Goal: Transaction & Acquisition: Register for event/course

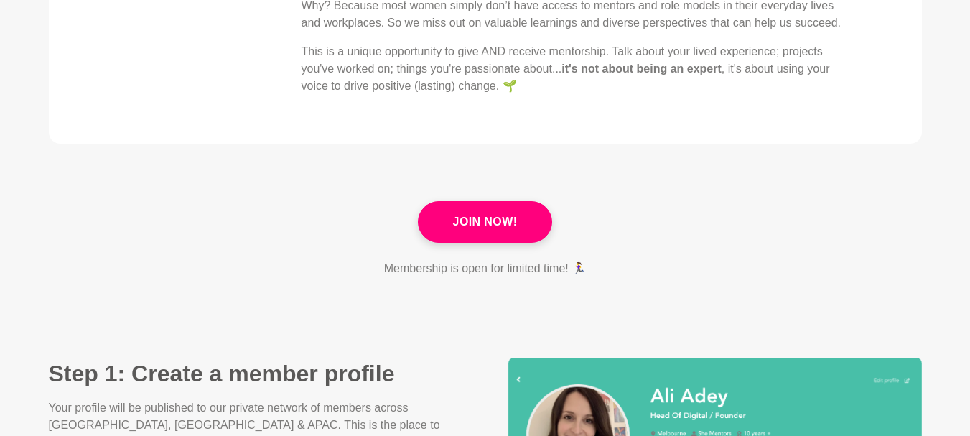
scroll to position [934, 0]
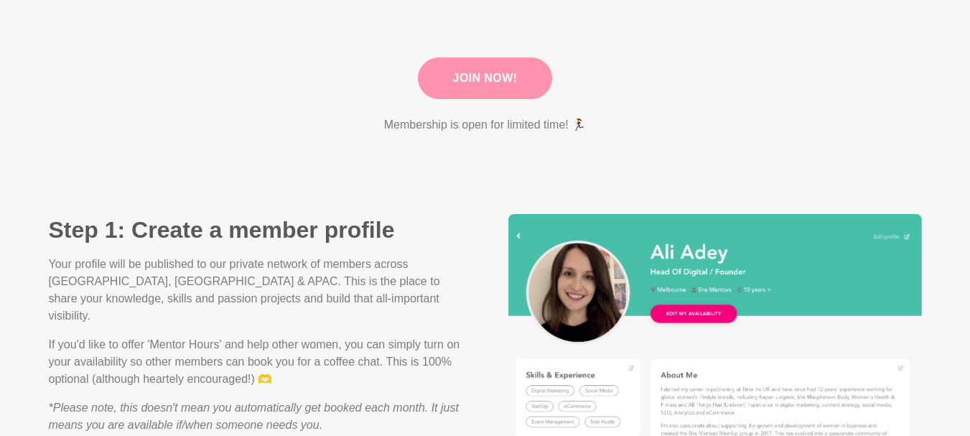
click at [488, 61] on link "Join Now!" at bounding box center [485, 78] width 135 height 42
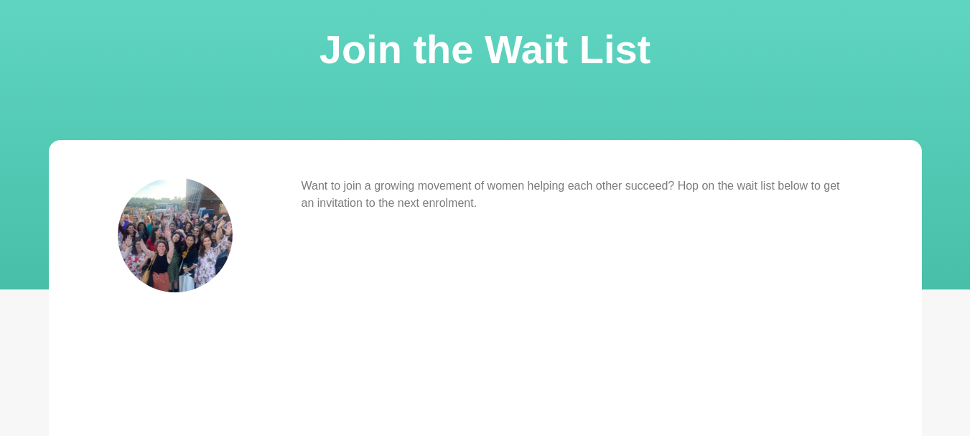
scroll to position [72, 0]
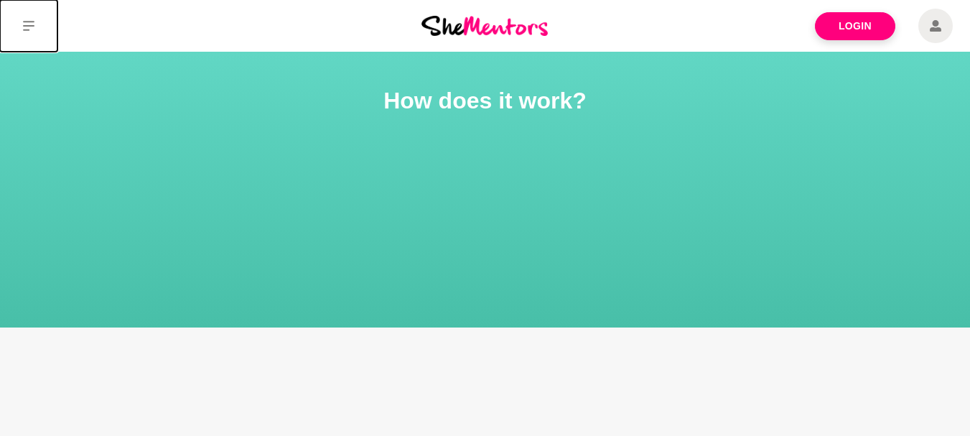
click at [17, 29] on button at bounding box center [28, 26] width 57 height 52
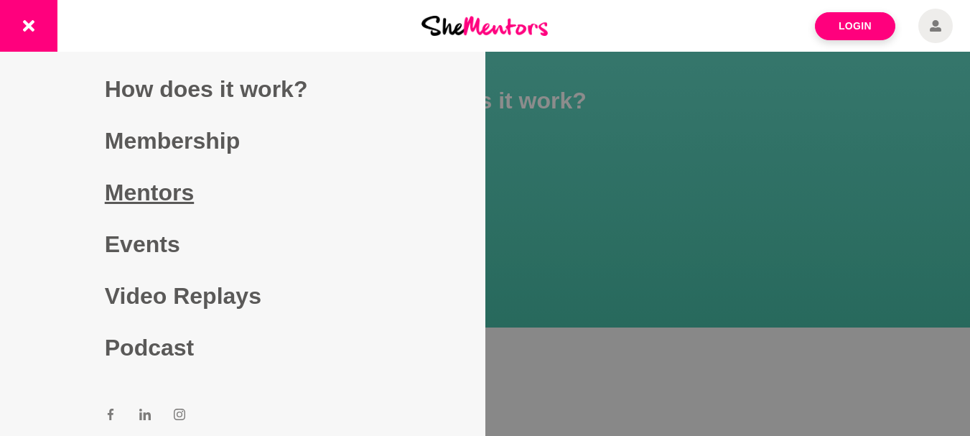
click at [145, 201] on link "Mentors" at bounding box center [243, 193] width 276 height 52
